Goal: Information Seeking & Learning: Find specific page/section

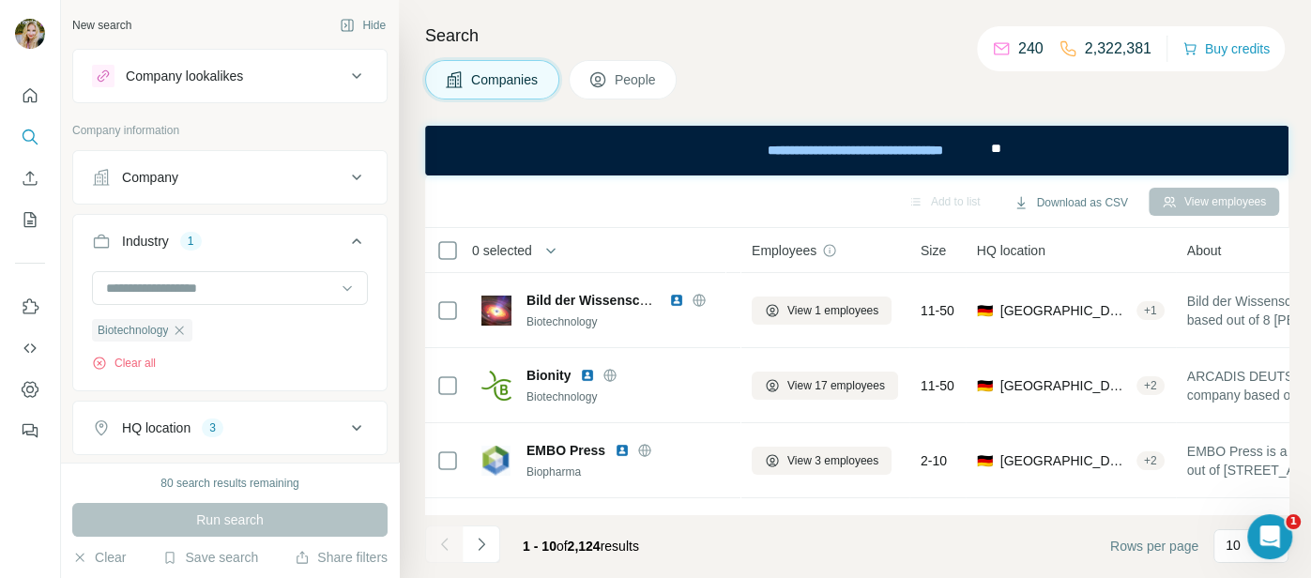
scroll to position [436, 0]
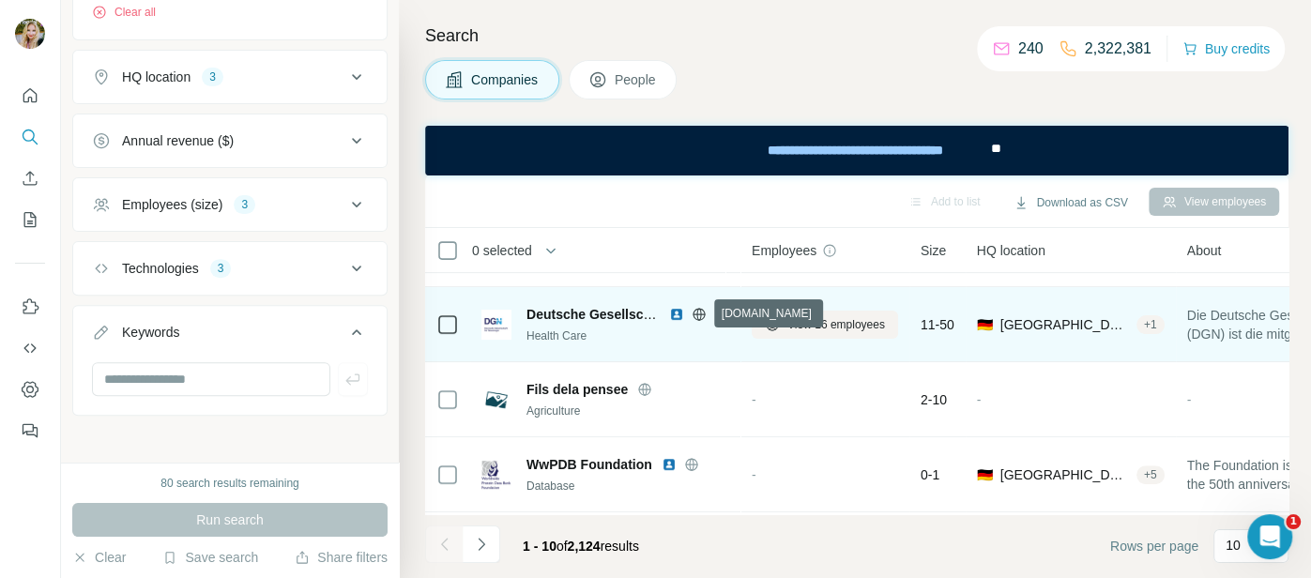
click at [694, 309] on icon at bounding box center [698, 314] width 12 height 12
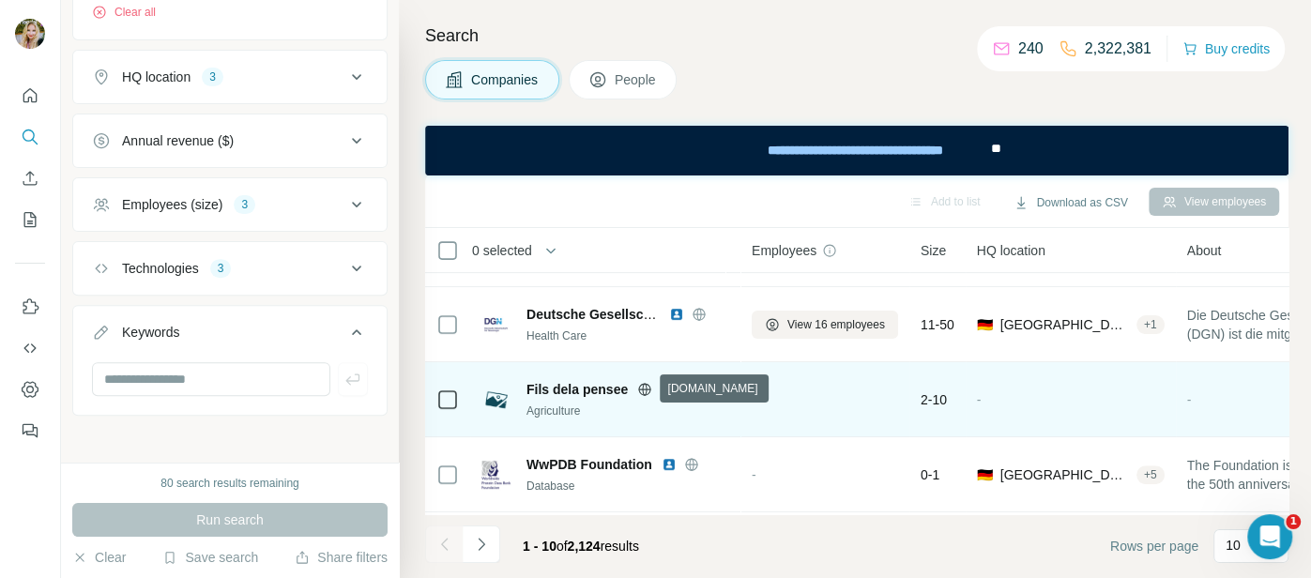
click at [644, 389] on icon at bounding box center [644, 389] width 15 height 15
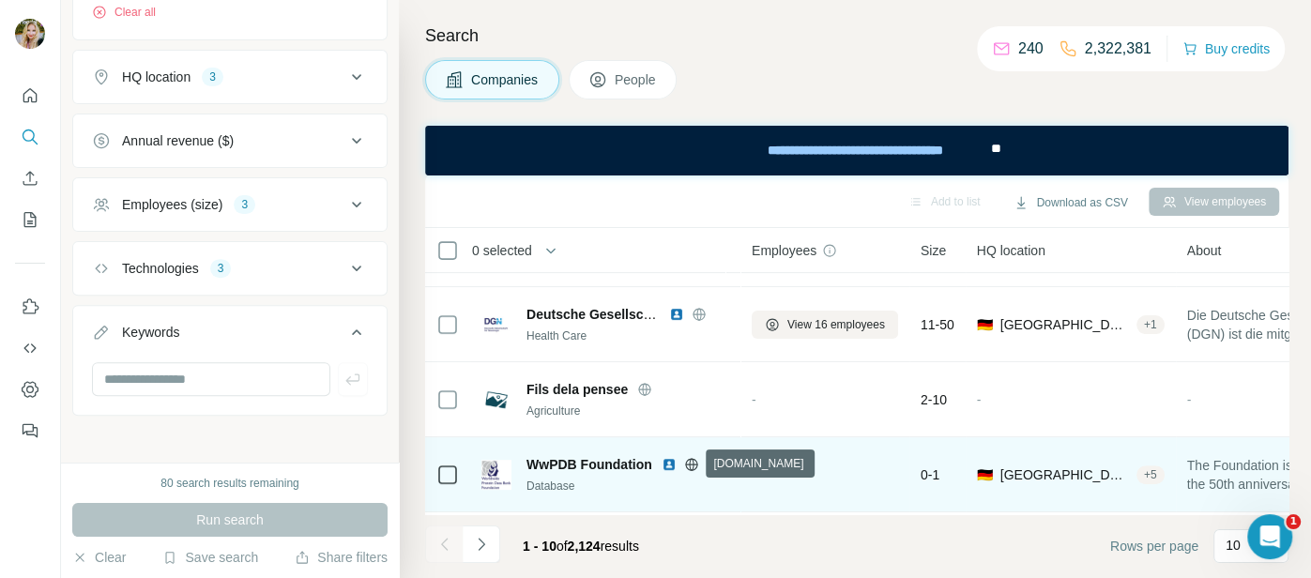
click at [692, 464] on icon at bounding box center [691, 464] width 5 height 12
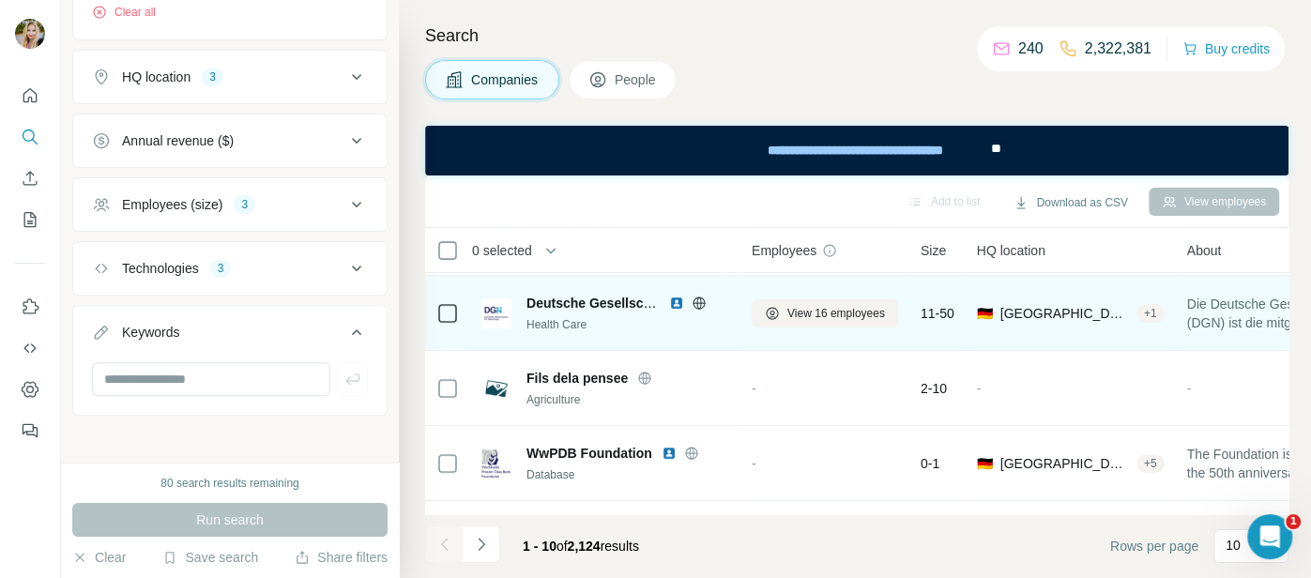
scroll to position [508, 0]
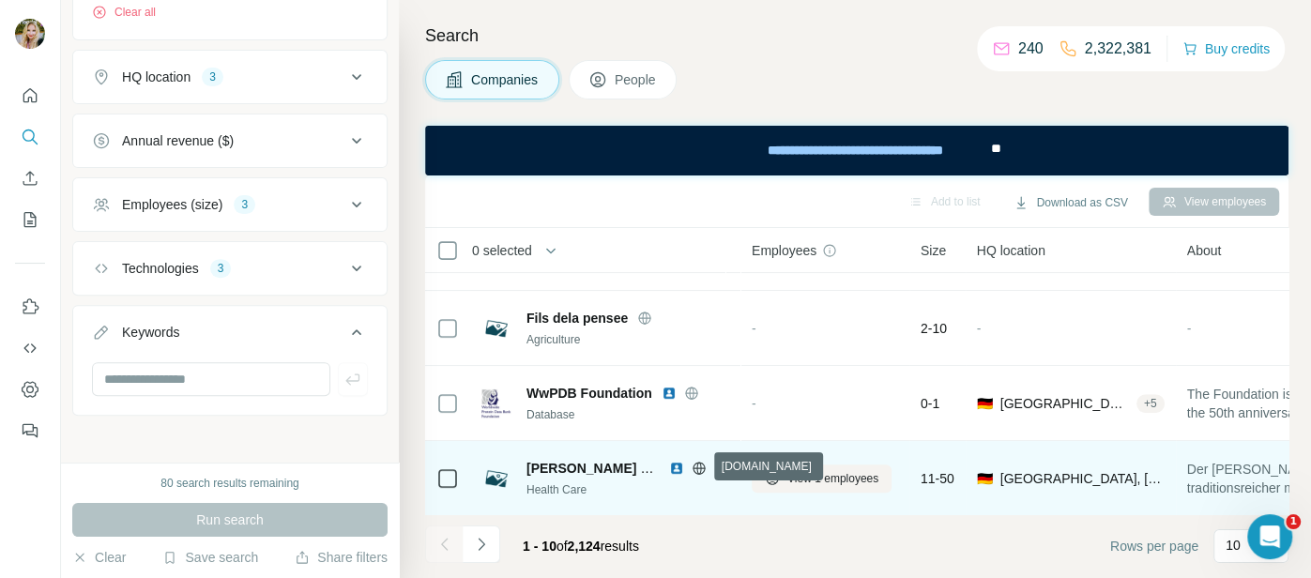
click at [700, 465] on icon at bounding box center [698, 468] width 5 height 12
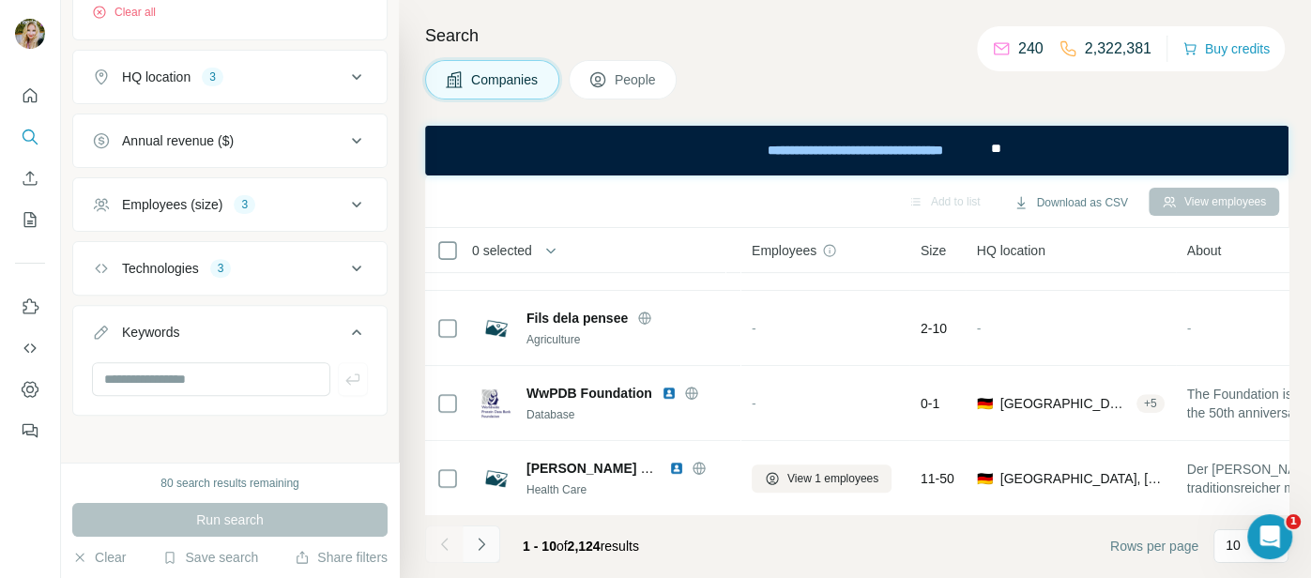
click at [479, 544] on icon "Navigate to next page" at bounding box center [481, 544] width 19 height 19
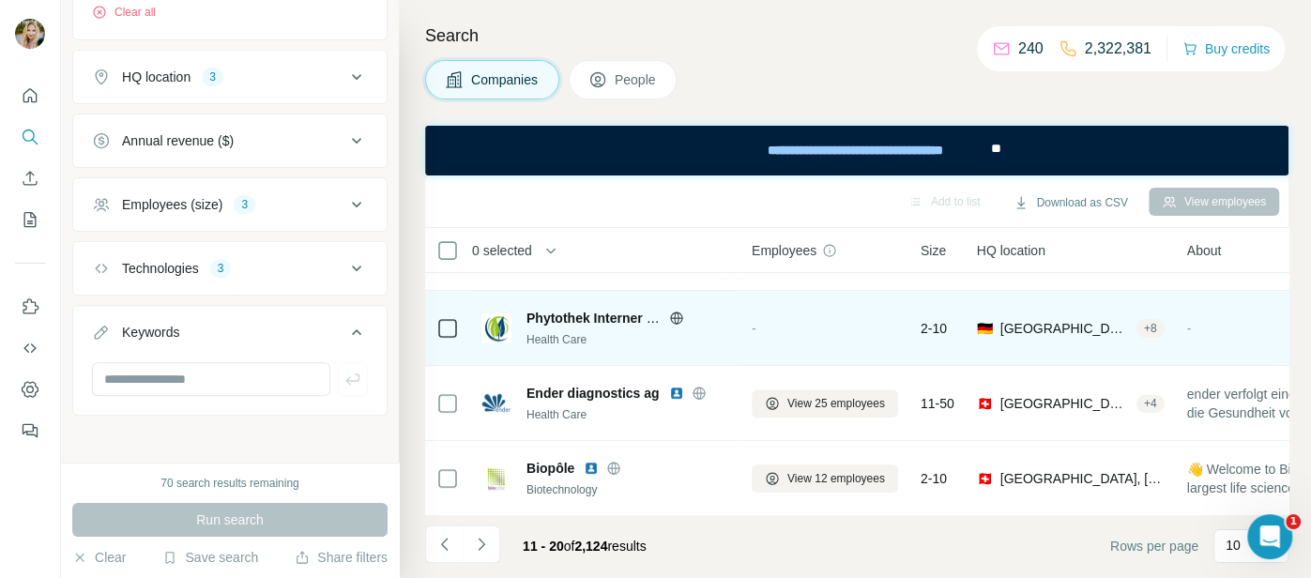
click at [672, 319] on icon at bounding box center [676, 318] width 15 height 15
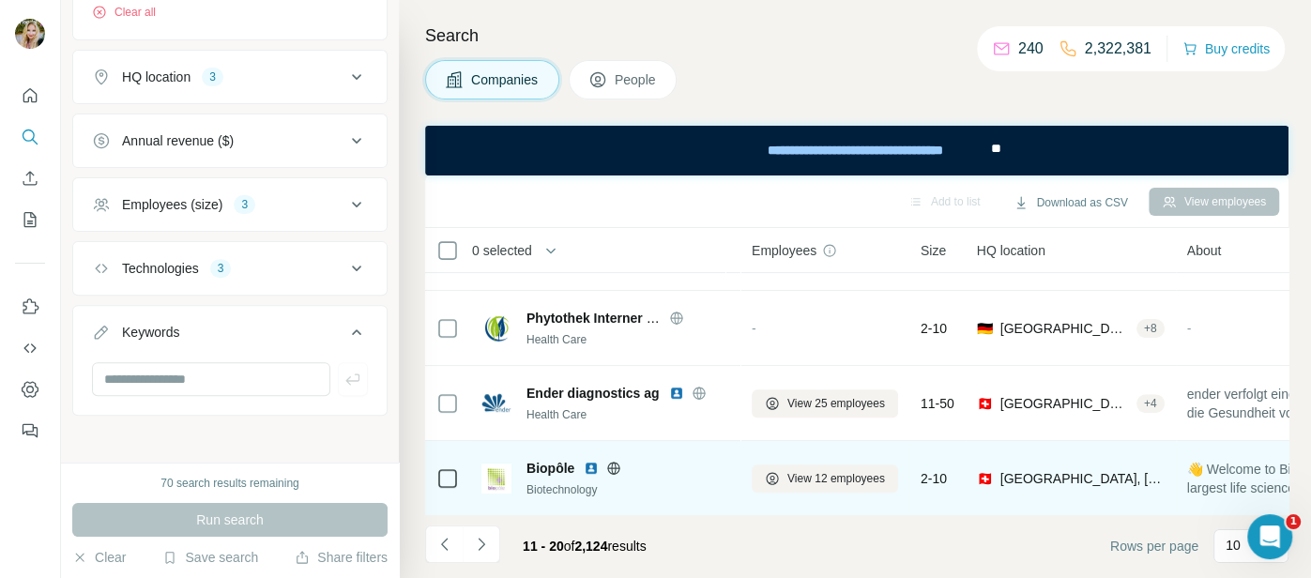
click at [616, 465] on icon at bounding box center [613, 468] width 15 height 15
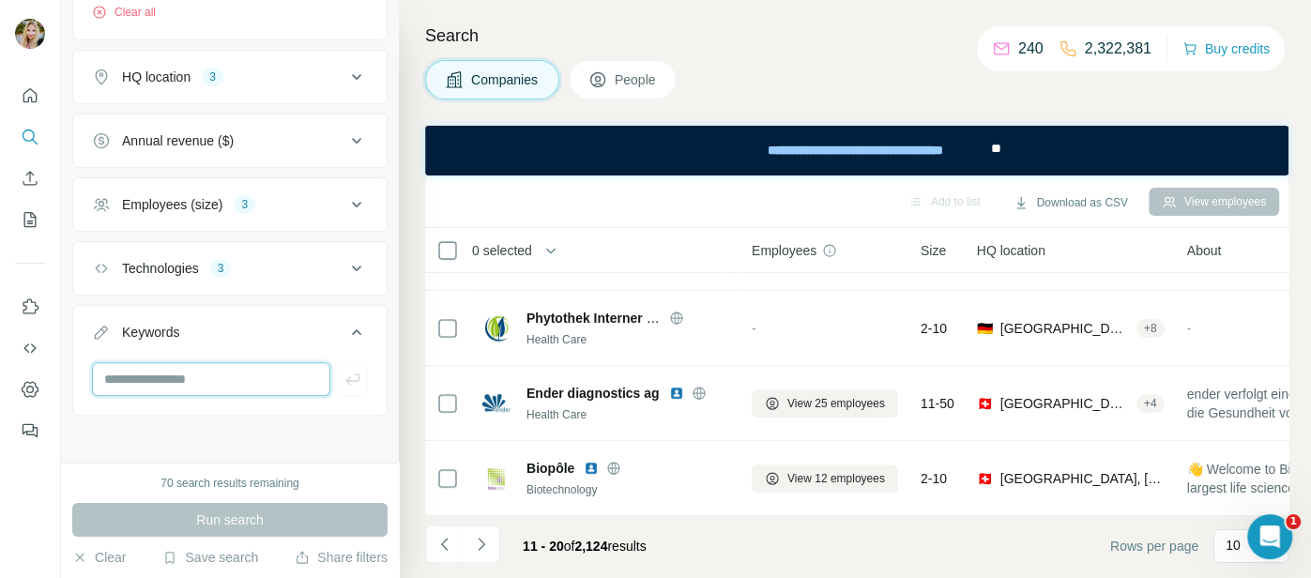
click at [242, 376] on input "text" at bounding box center [211, 379] width 238 height 34
type input "**"
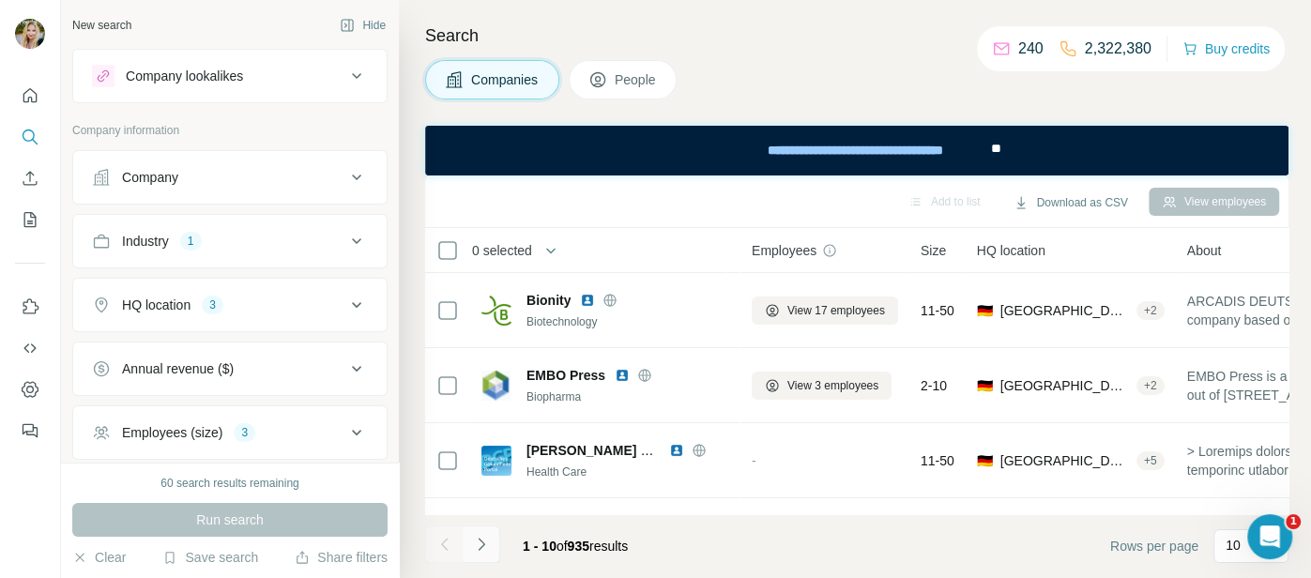
click at [488, 552] on icon "Navigate to next page" at bounding box center [481, 544] width 19 height 19
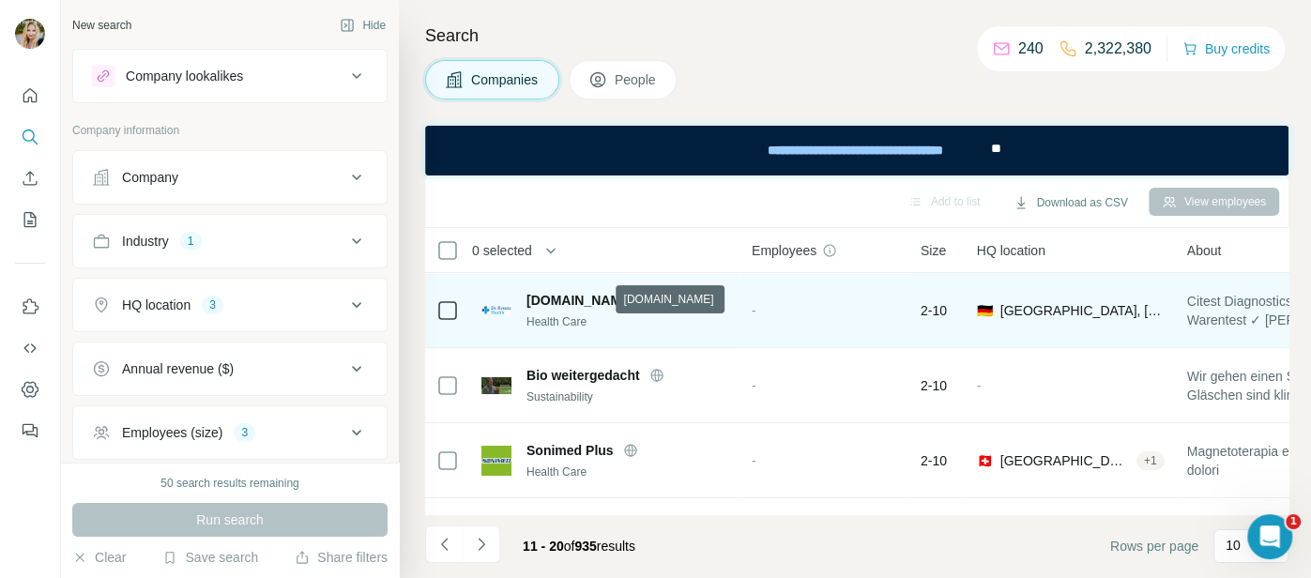
click at [649, 302] on icon at bounding box center [651, 300] width 5 height 12
click at [649, 299] on icon at bounding box center [651, 300] width 5 height 12
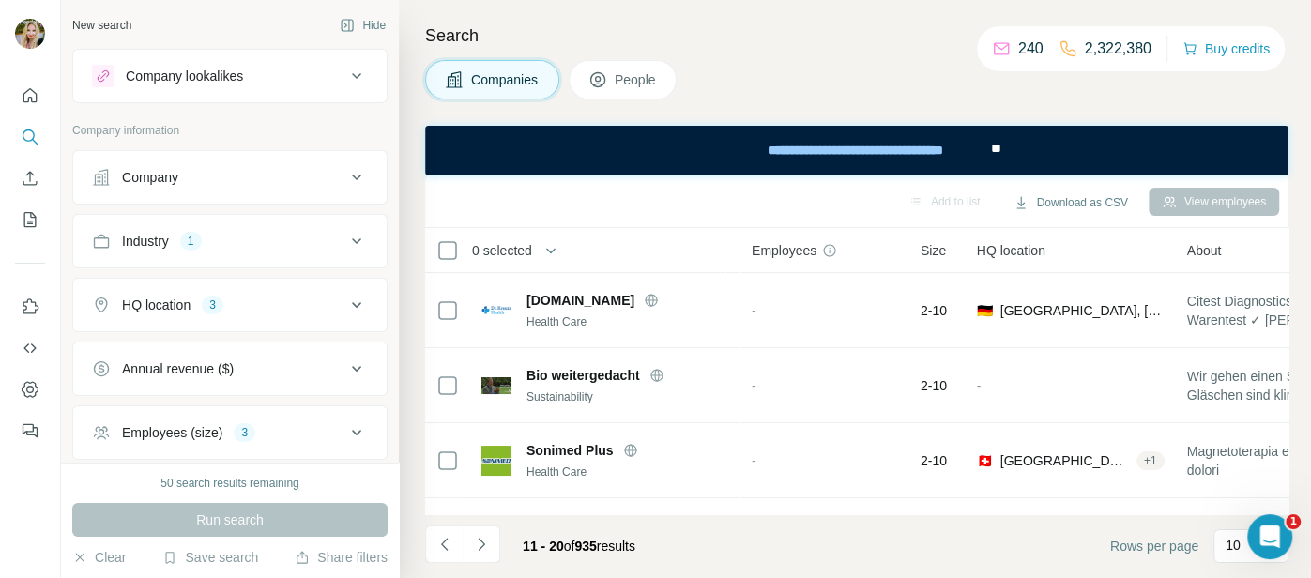
click at [0, 577] on div at bounding box center [0, 578] width 0 height 0
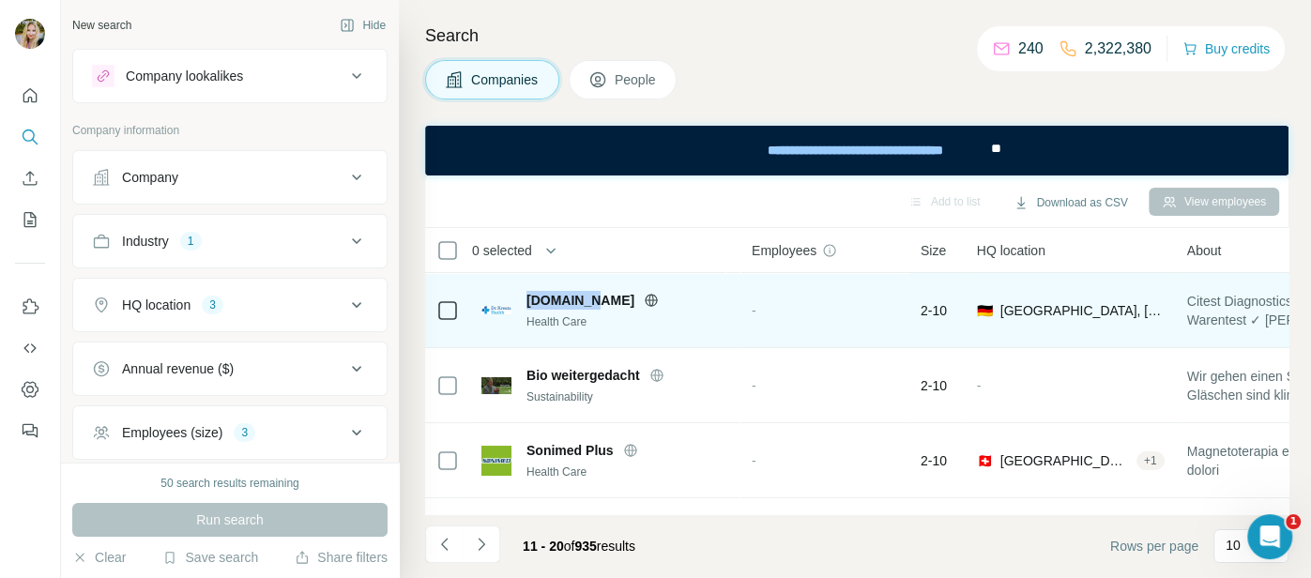
drag, startPoint x: 526, startPoint y: 296, endPoint x: 583, endPoint y: 296, distance: 56.3
click at [583, 296] on span "Citest.de" at bounding box center [580, 300] width 108 height 19
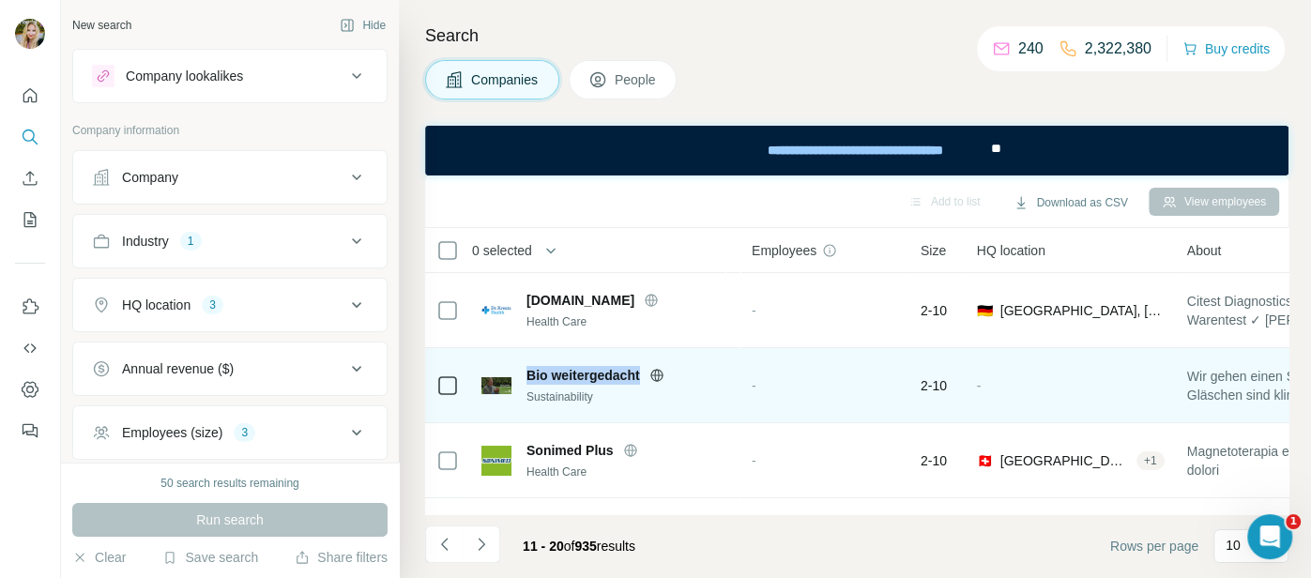
drag, startPoint x: 525, startPoint y: 372, endPoint x: 641, endPoint y: 375, distance: 115.5
click at [640, 375] on span "Bio weitergedacht" at bounding box center [583, 375] width 114 height 19
copy span "Bio weitergedacht"
click at [659, 371] on icon at bounding box center [656, 375] width 5 height 12
